Goal: Task Accomplishment & Management: Use online tool/utility

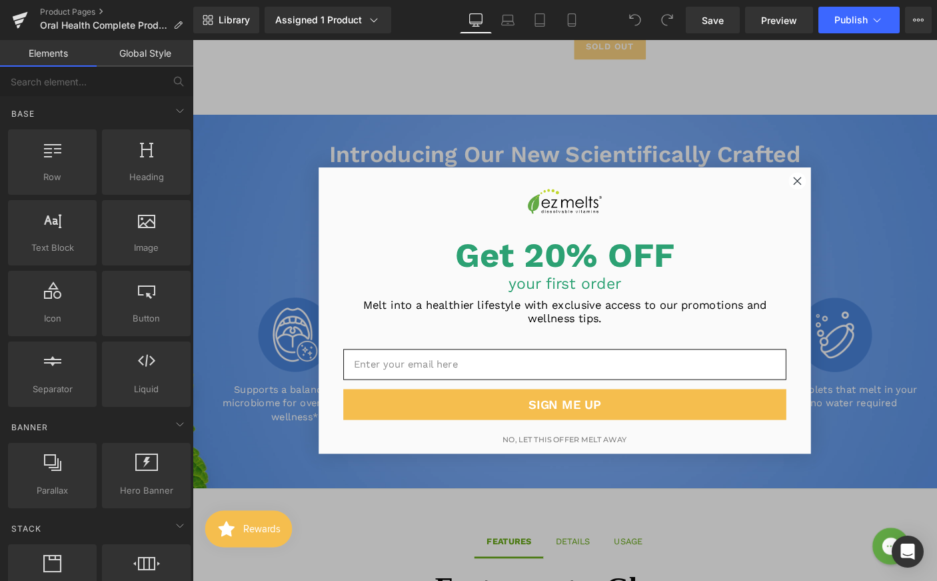
click at [843, 191] on circle "Close dialog" at bounding box center [848, 193] width 18 height 18
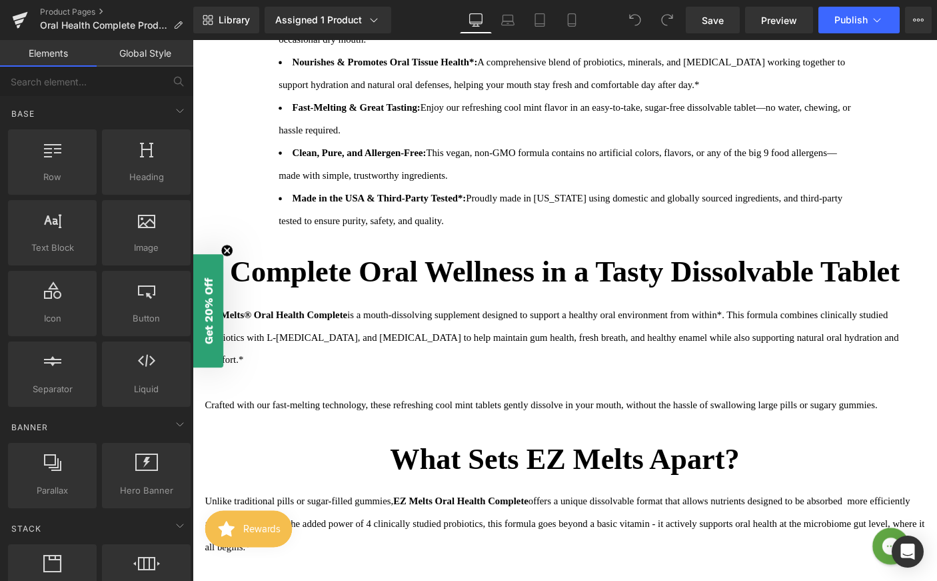
scroll to position [1307, 0]
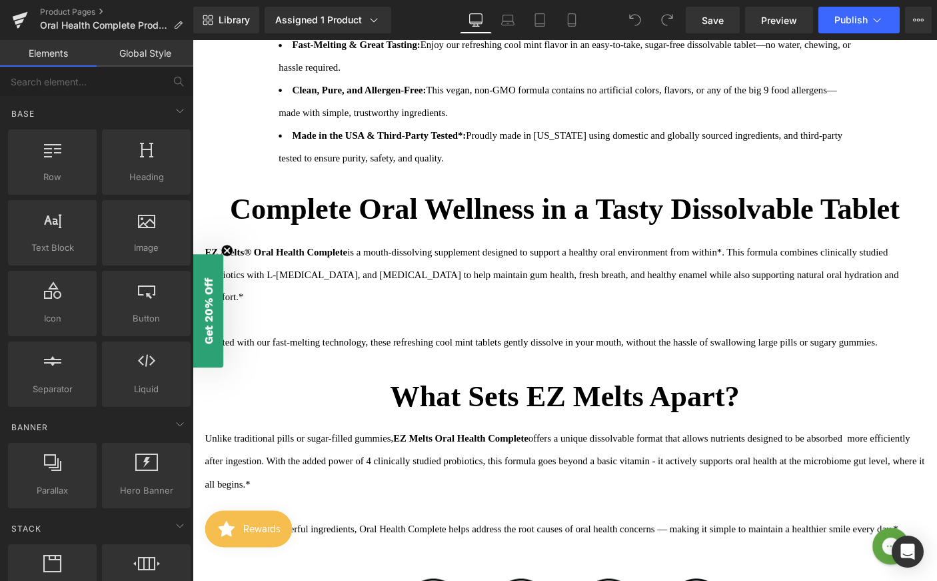
click at [231, 267] on icon "Close teaser" at bounding box center [229, 267] width 5 height 5
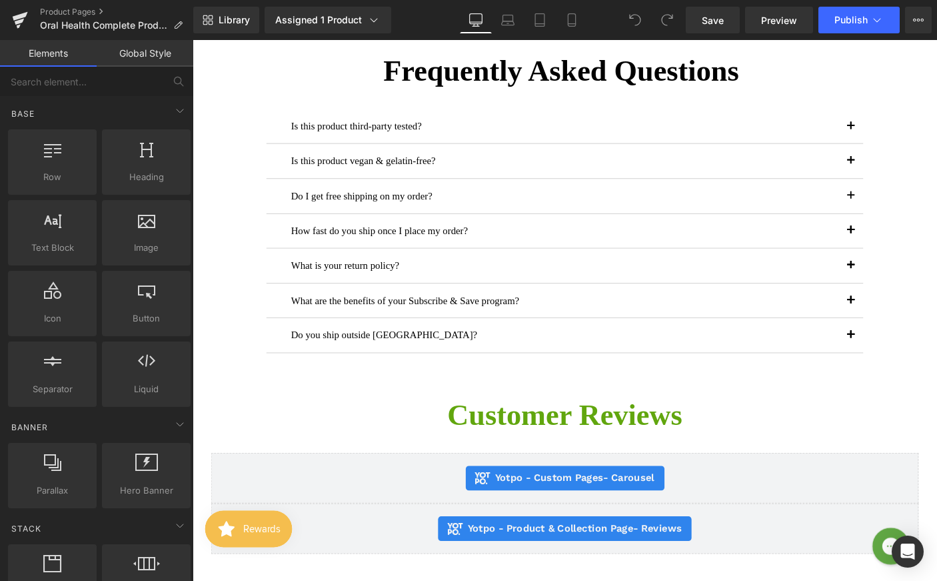
scroll to position [2807, 0]
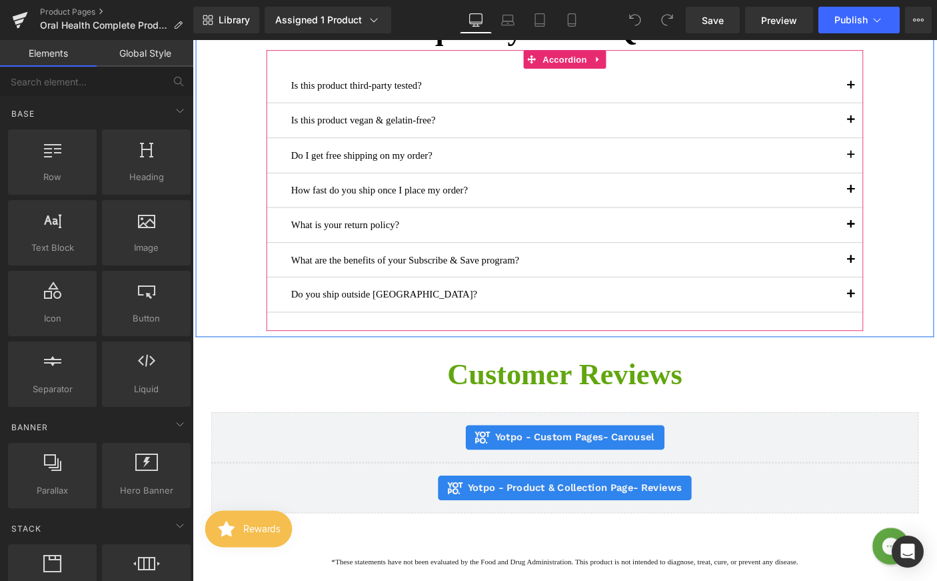
click at [905, 108] on button "button" at bounding box center [906, 89] width 27 height 37
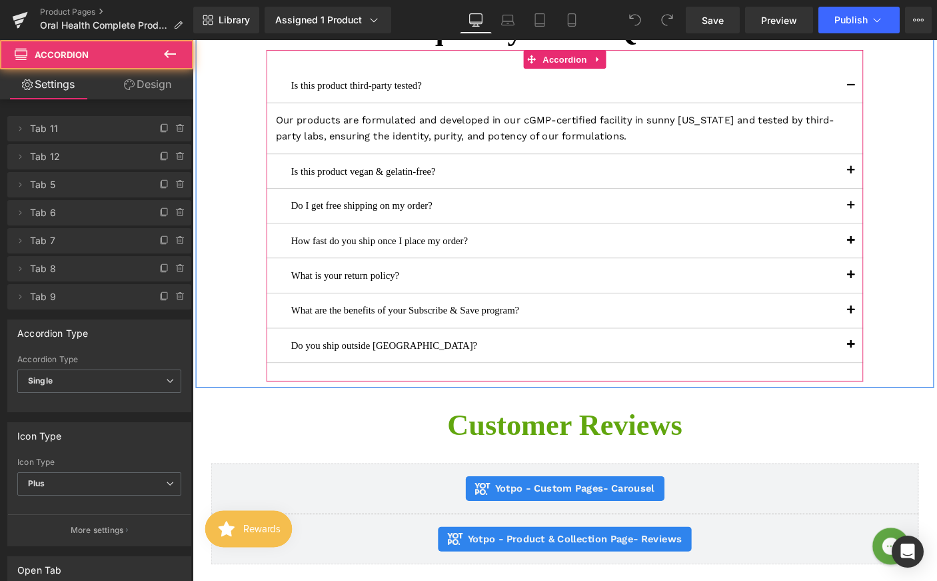
click at [906, 185] on span "button" at bounding box center [906, 185] width 0 height 0
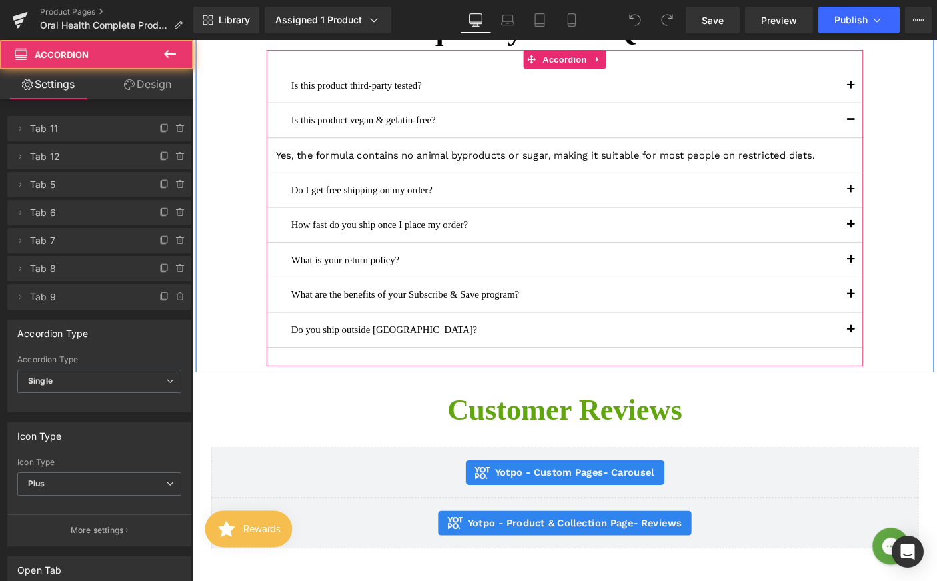
click at [901, 221] on button "button" at bounding box center [906, 202] width 27 height 37
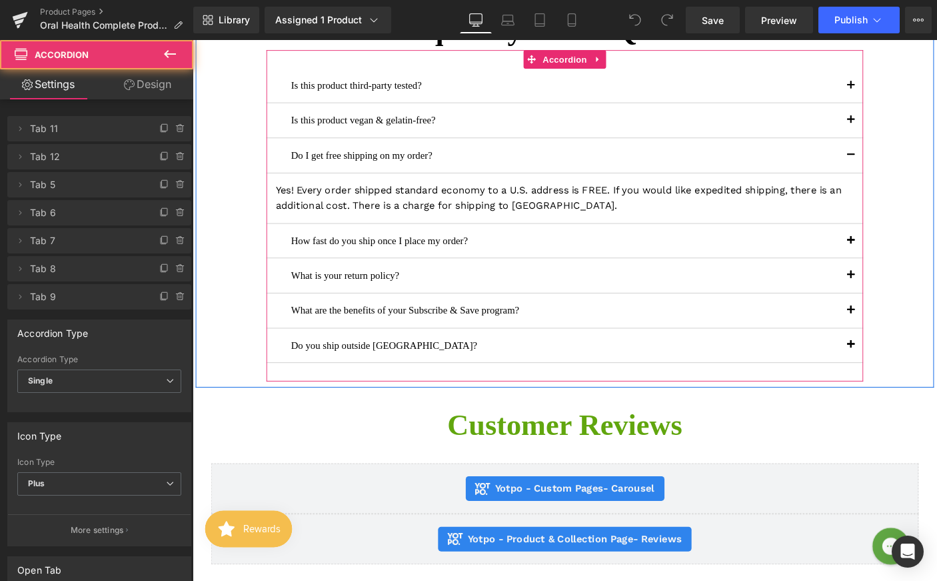
click at [909, 276] on button "button" at bounding box center [906, 257] width 27 height 37
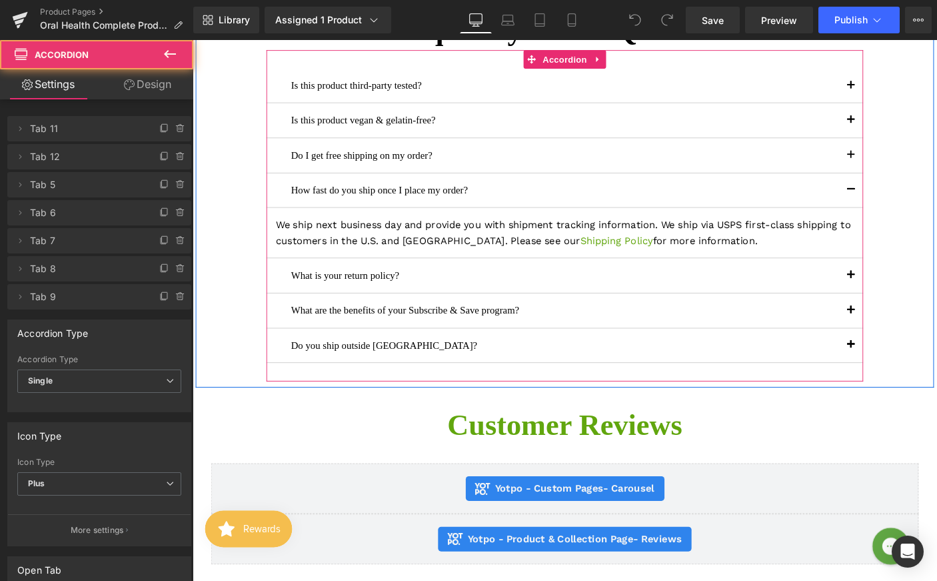
click at [906, 351] on button "button" at bounding box center [906, 332] width 27 height 37
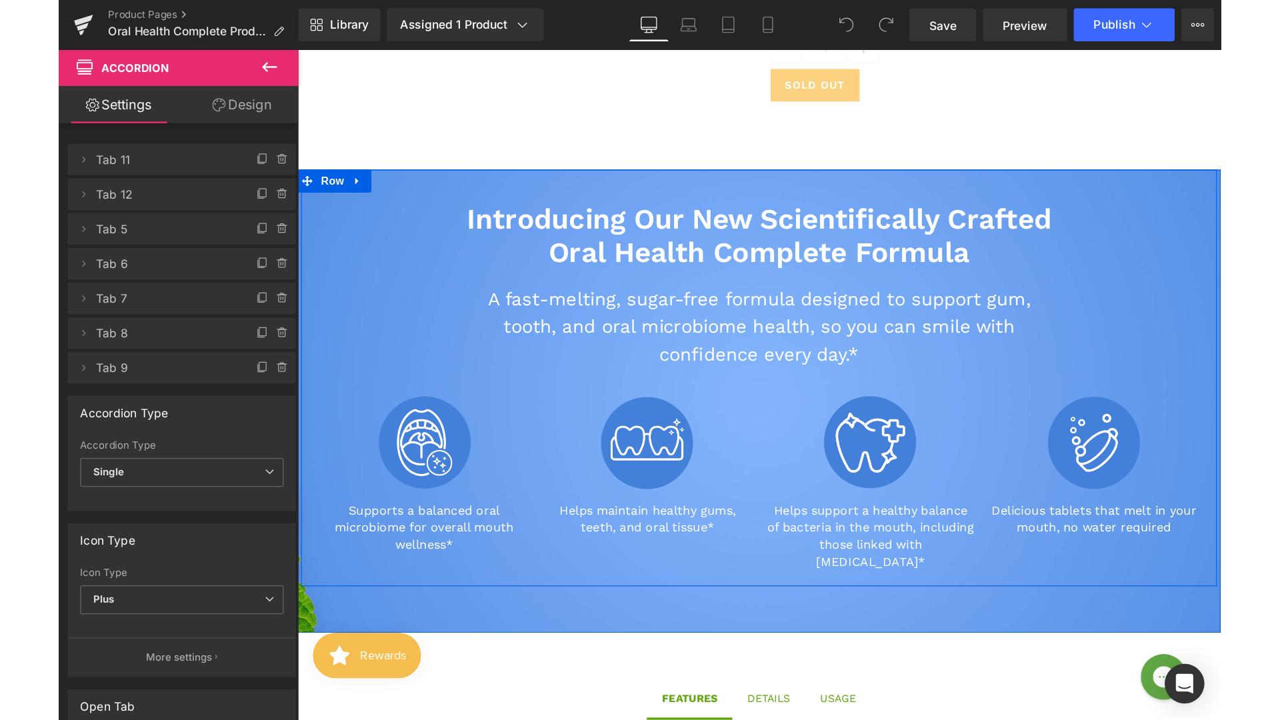
scroll to position [423, 0]
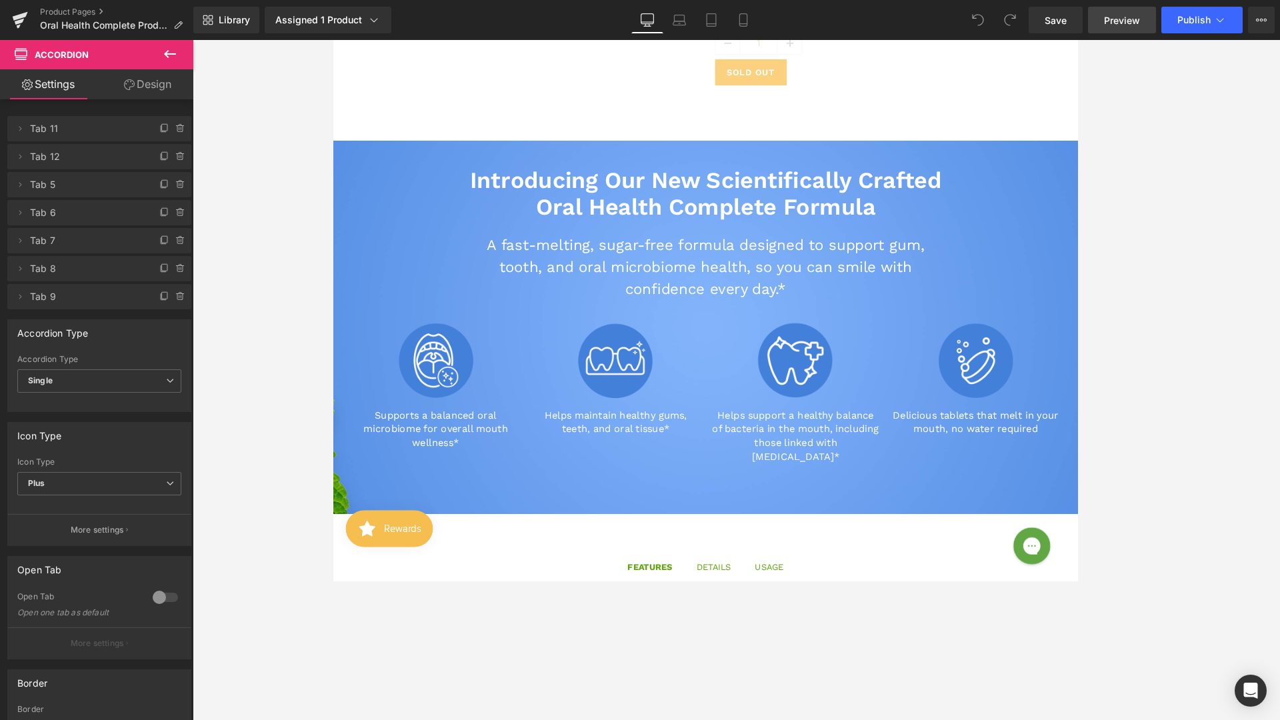
click at [937, 27] on link "Preview" at bounding box center [1122, 20] width 68 height 27
